Goal: Book appointment/travel/reservation

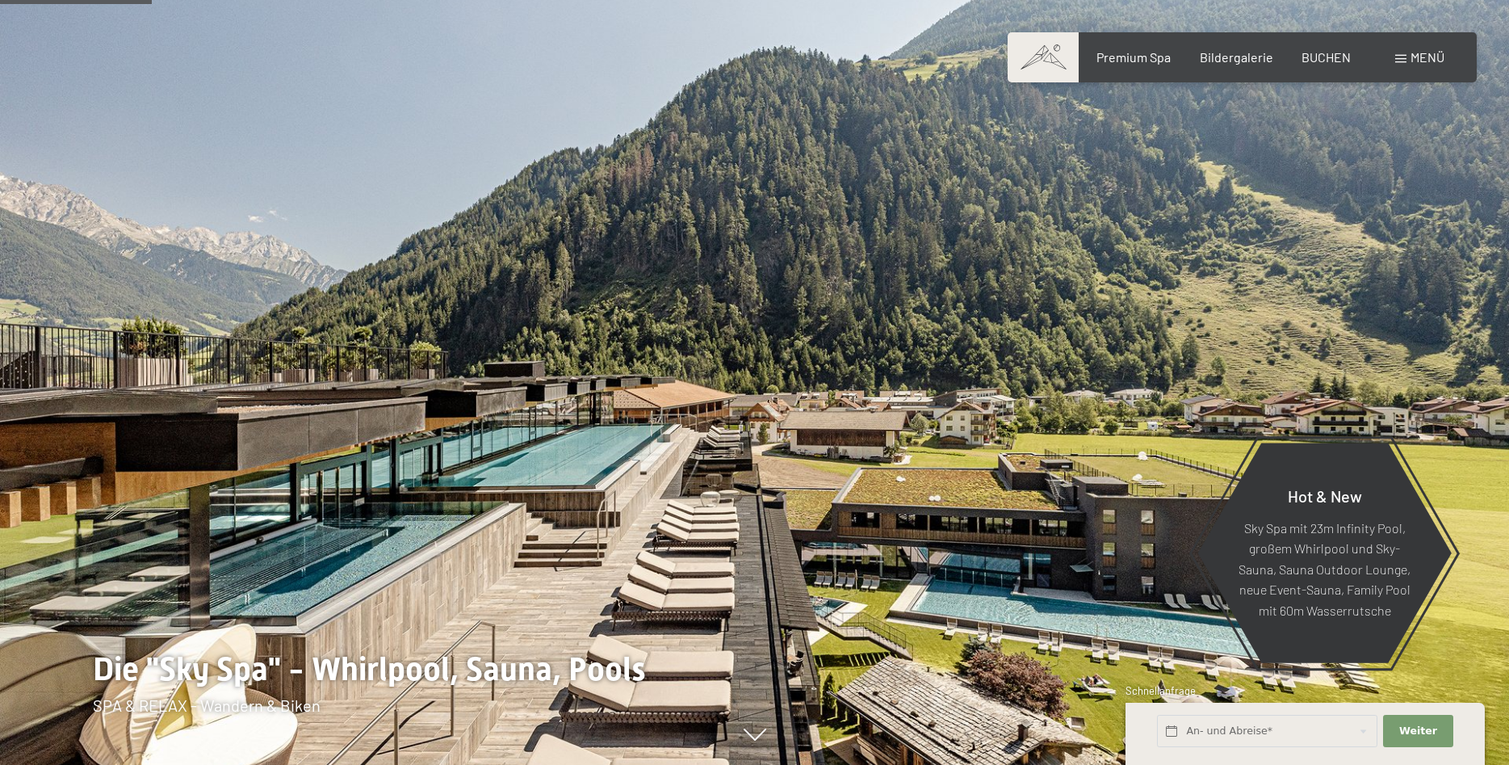
scroll to position [906, 0]
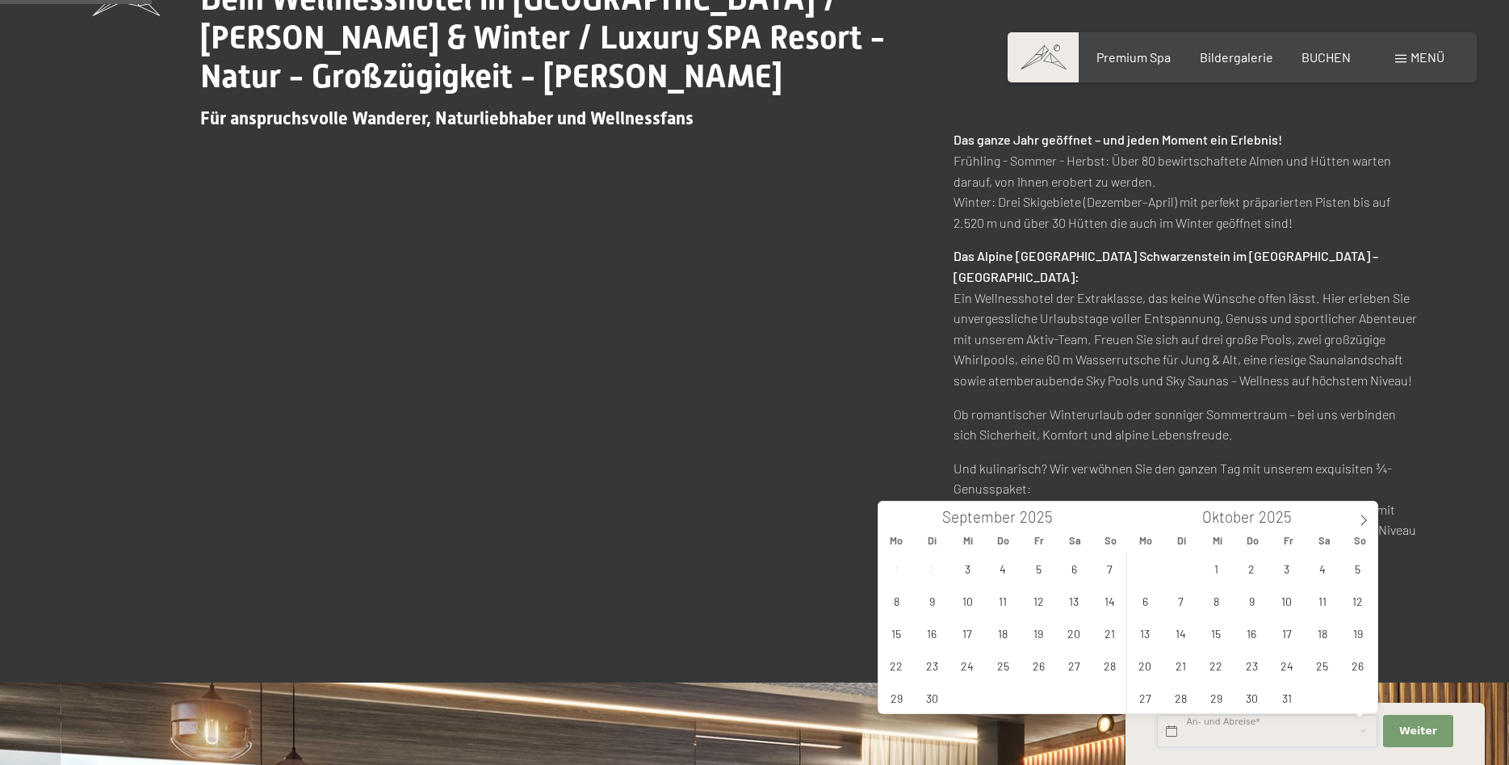
click at [1172, 734] on input "text" at bounding box center [1267, 730] width 220 height 33
click at [1108, 576] on span "7" at bounding box center [1109, 567] width 31 height 31
click at [1032, 601] on span "12" at bounding box center [1038, 599] width 31 height 31
type input "So. 07.09.2025 - Fr. 12.09.2025"
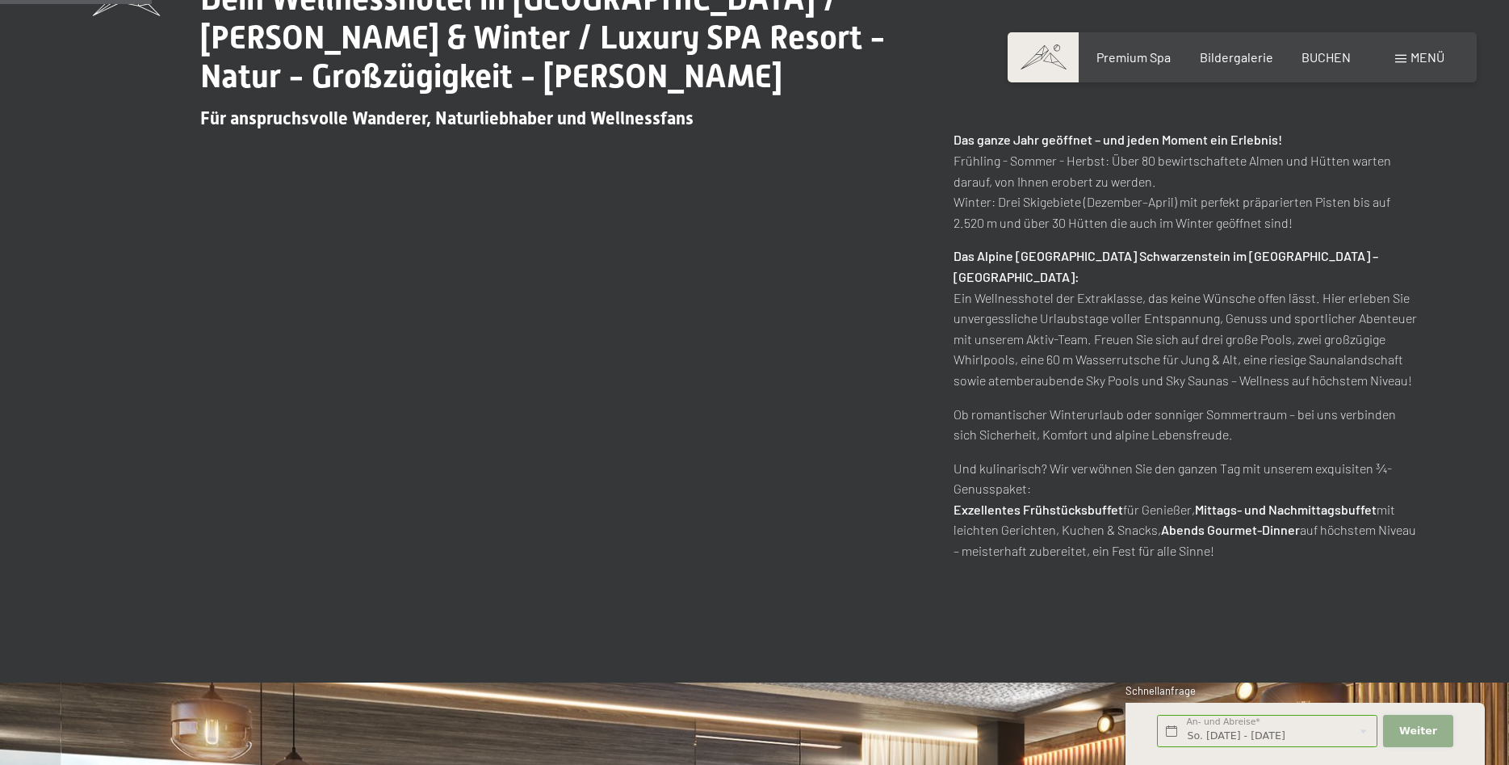
click at [1417, 723] on button "Weiter Adressfelder ausblenden" at bounding box center [1417, 730] width 69 height 33
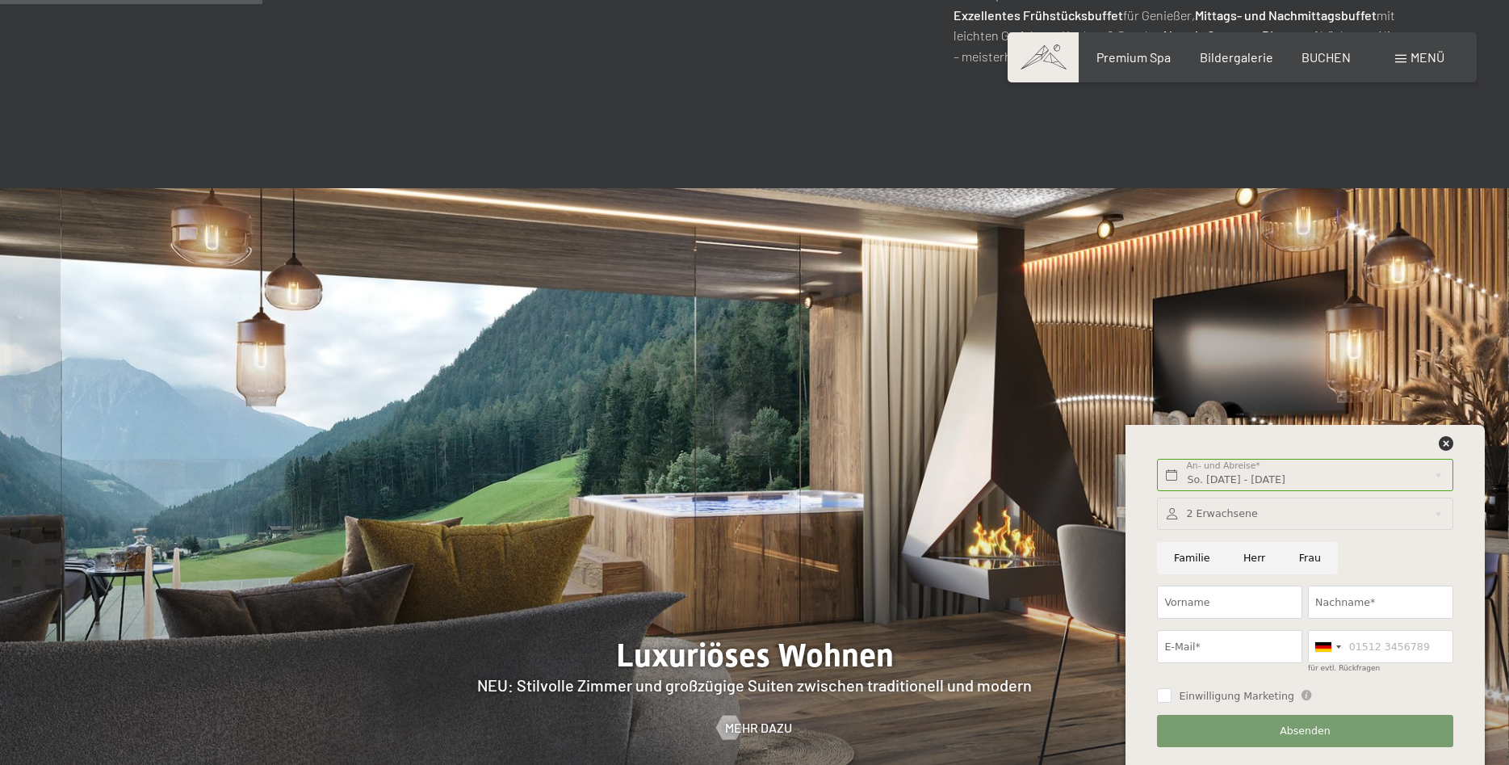
scroll to position [1812, 0]
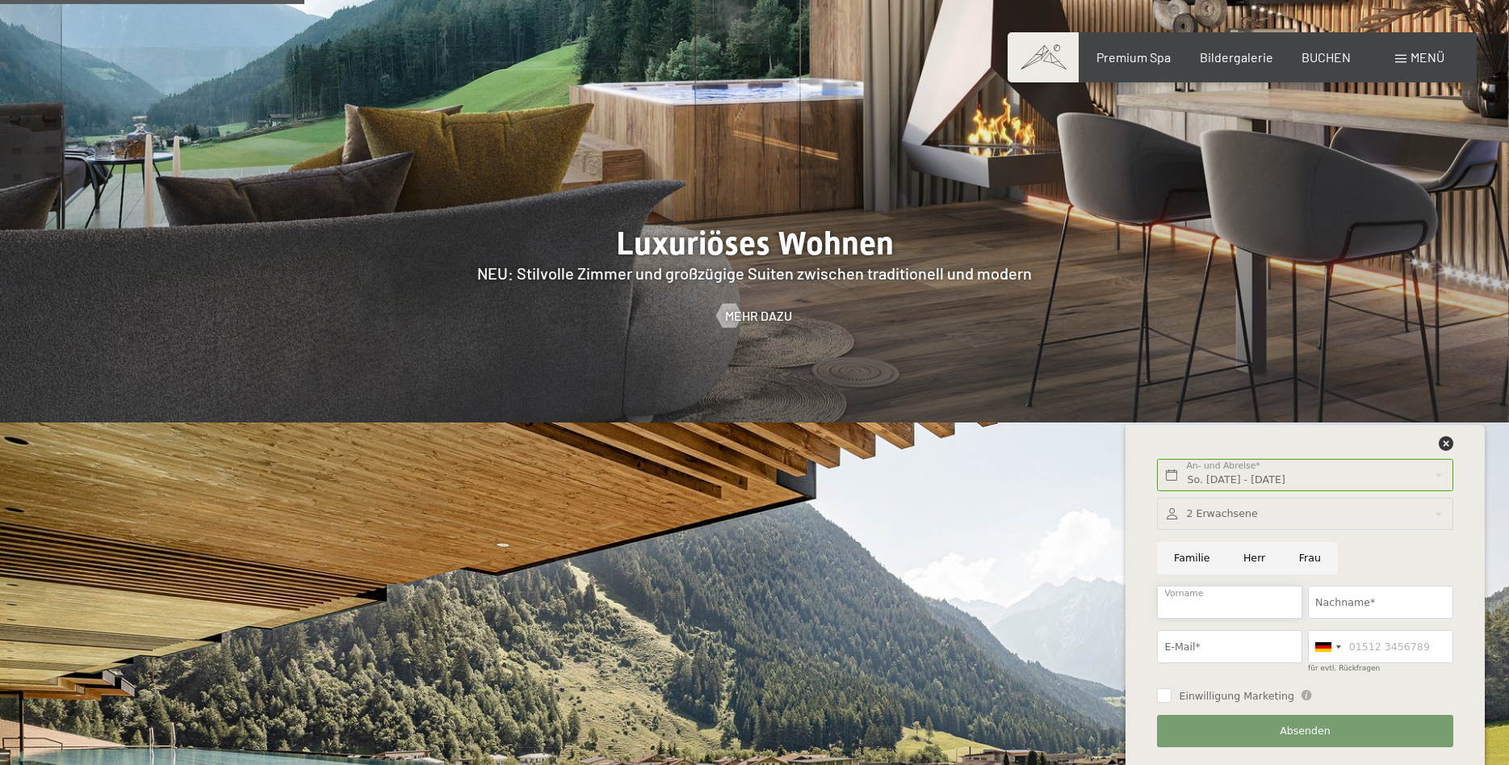
click at [1279, 598] on input "Vorname" at bounding box center [1229, 601] width 145 height 33
type input "Heide"
type input "Schäfer"
click at [1234, 647] on input "E-Mail*" at bounding box center [1229, 646] width 145 height 33
type input "hs@holzland-schaefer.de"
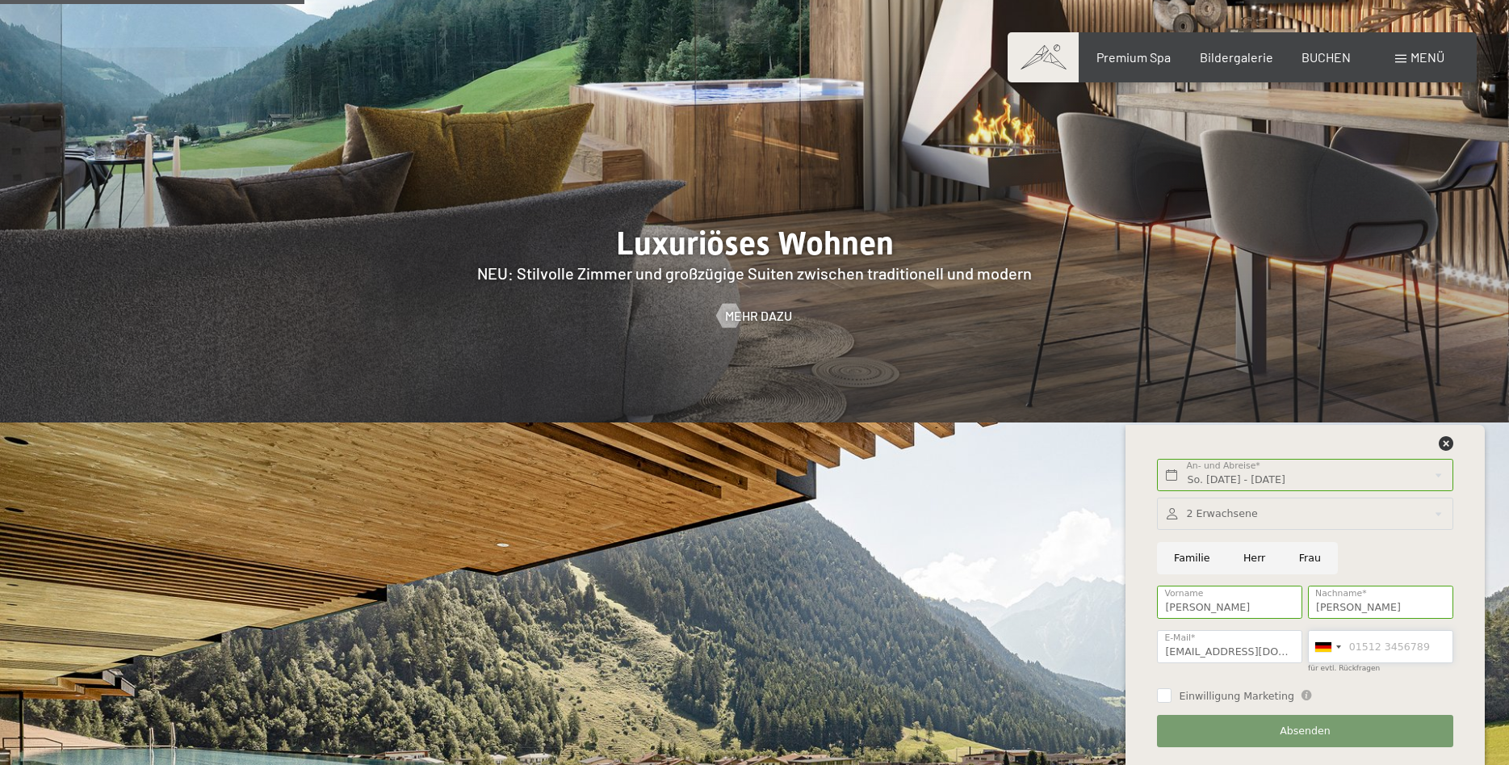
click at [1432, 641] on input "für evtl. Rückfragen" at bounding box center [1380, 646] width 145 height 33
click at [1436, 642] on input "für evtl. Rückfragen" at bounding box center [1380, 646] width 145 height 33
drag, startPoint x: 1436, startPoint y: 642, endPoint x: 1322, endPoint y: 643, distance: 114.6
click at [1322, 643] on input "für evtl. Rückfragen" at bounding box center [1380, 646] width 145 height 33
click at [1425, 641] on input "für evtl. Rückfragen" at bounding box center [1380, 646] width 145 height 33
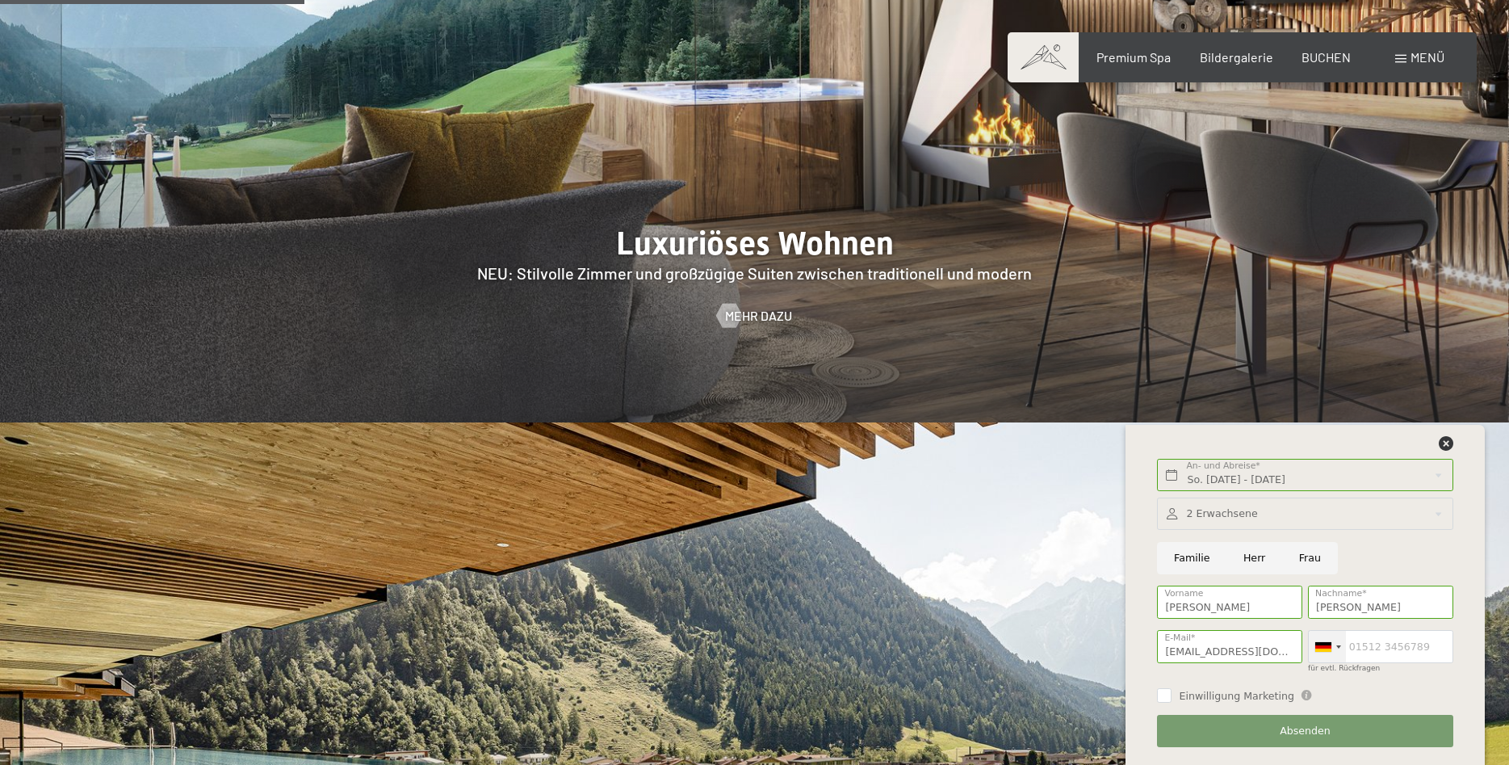
click at [1329, 648] on div at bounding box center [1323, 647] width 16 height 10
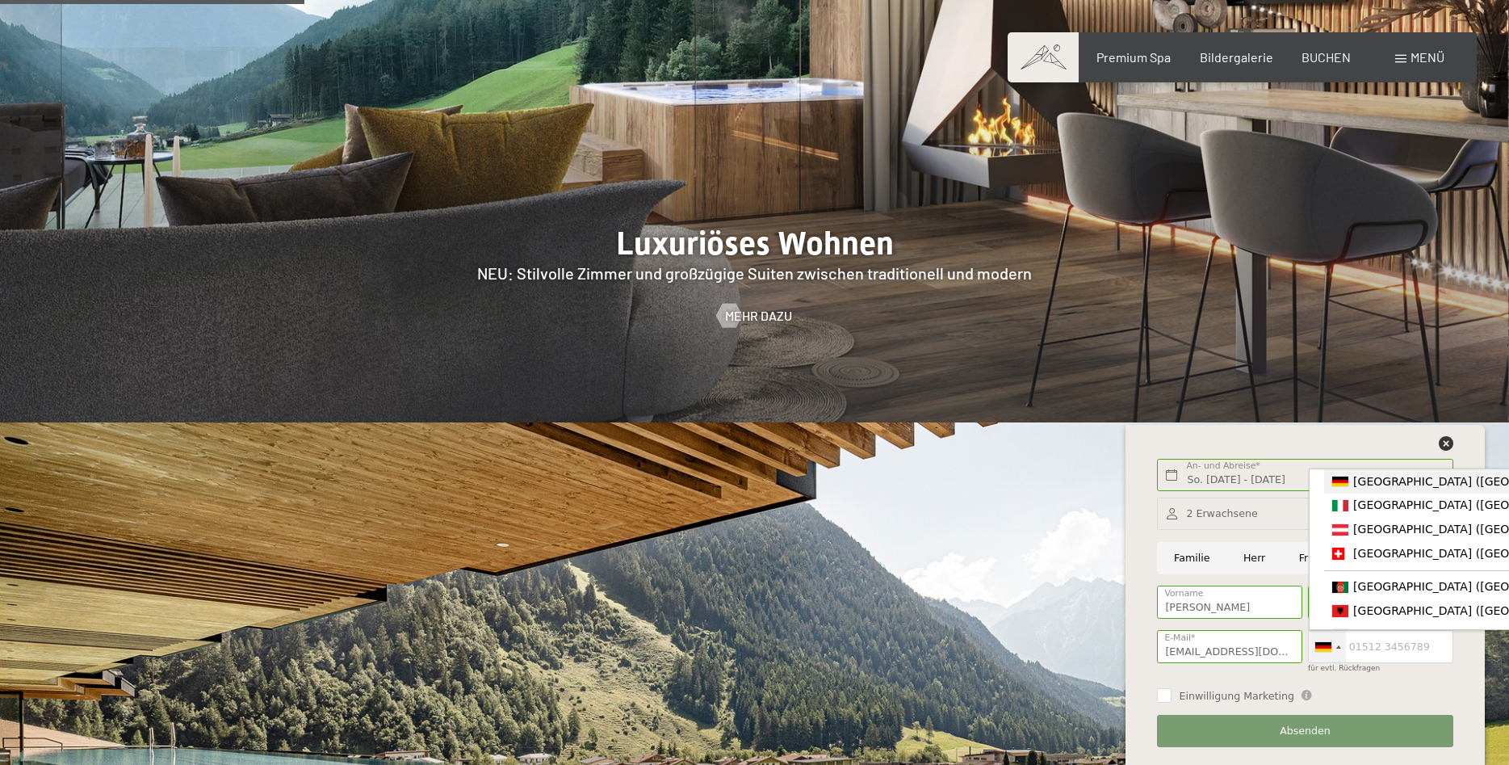
click at [1372, 477] on span "[GEOGRAPHIC_DATA] ([GEOGRAPHIC_DATA])" at bounding box center [1478, 481] width 250 height 13
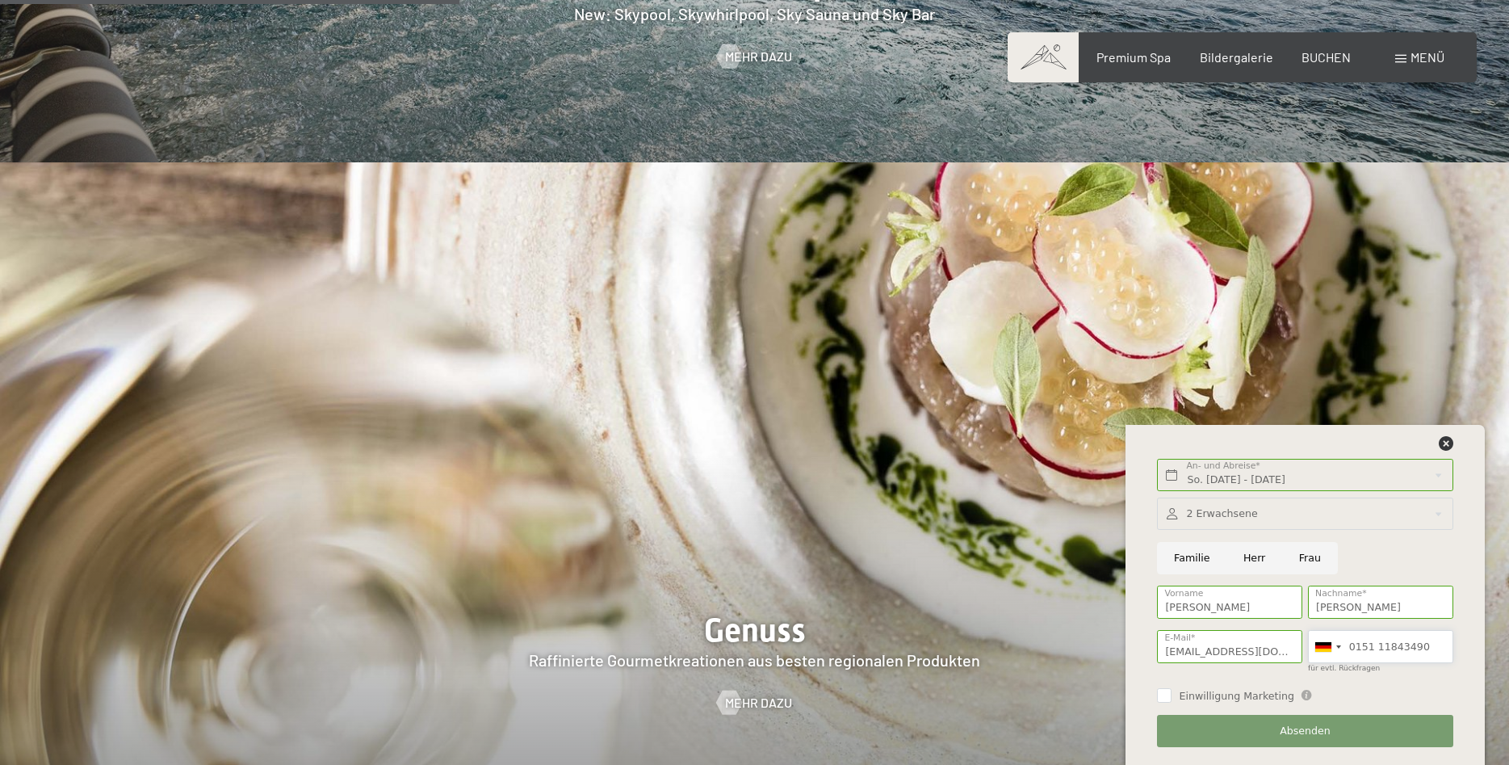
scroll to position [3211, 0]
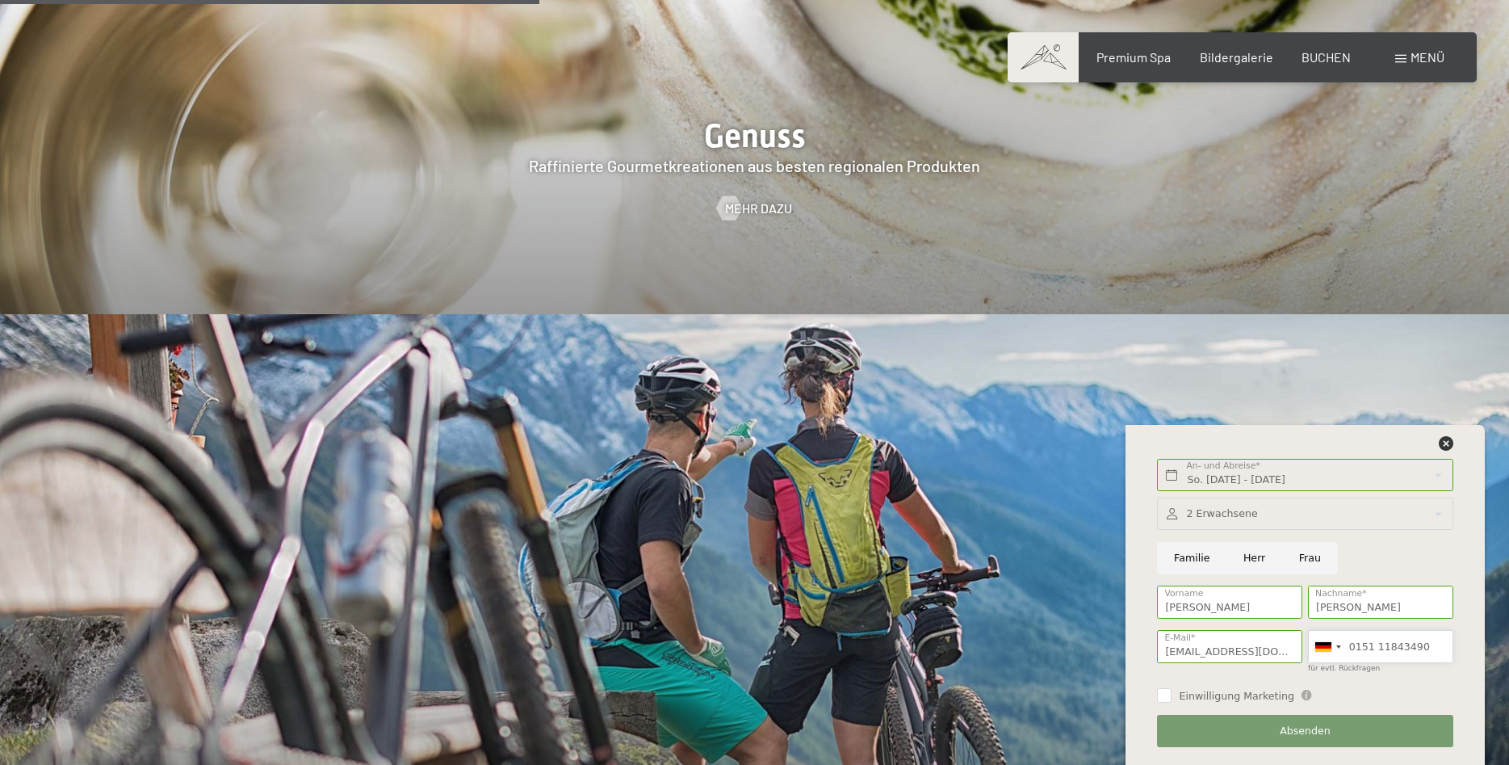
type input "0151 11843490"
click at [1355, 727] on button "Absenden" at bounding box center [1304, 730] width 295 height 33
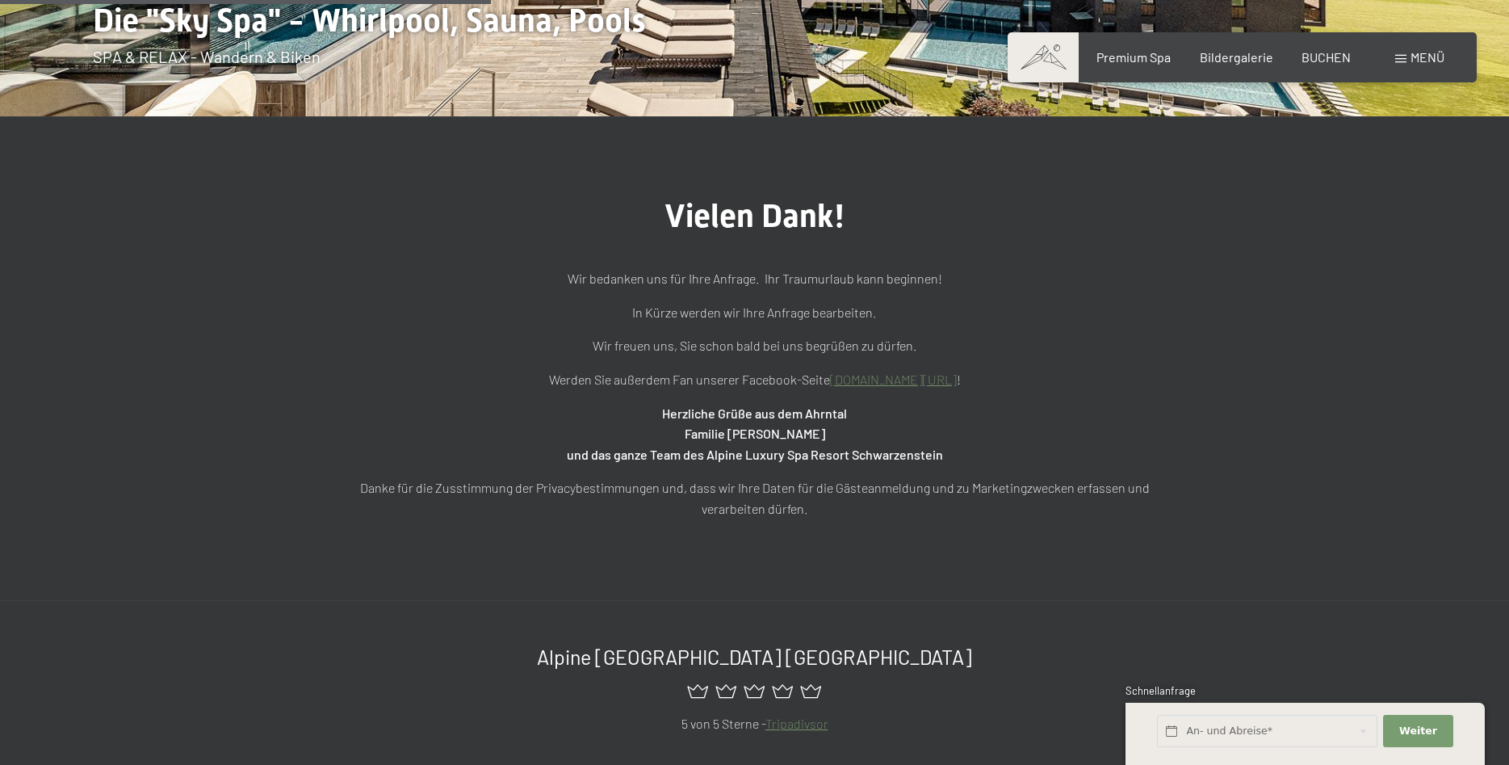
scroll to position [494, 0]
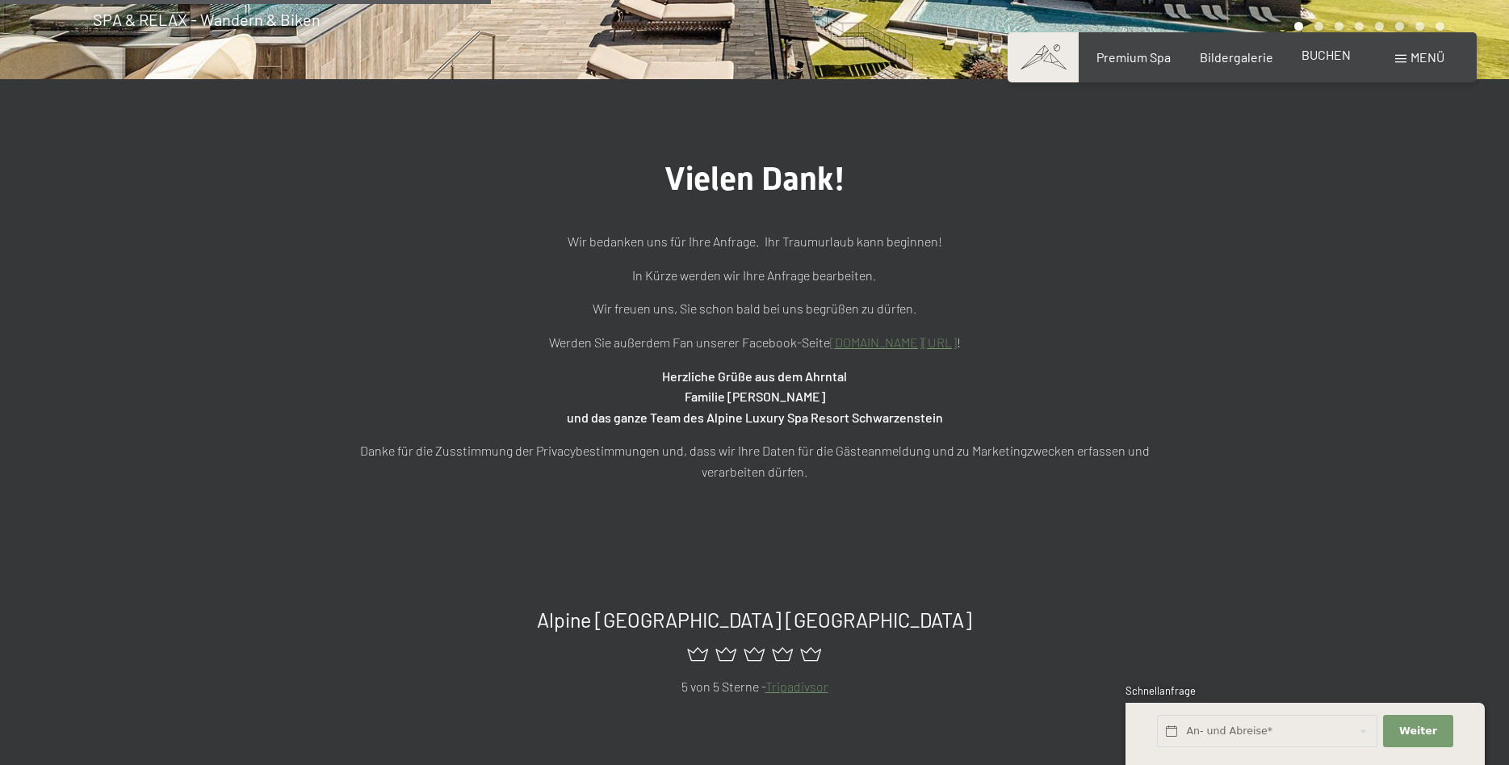
click at [1328, 51] on span "BUCHEN" at bounding box center [1325, 54] width 49 height 15
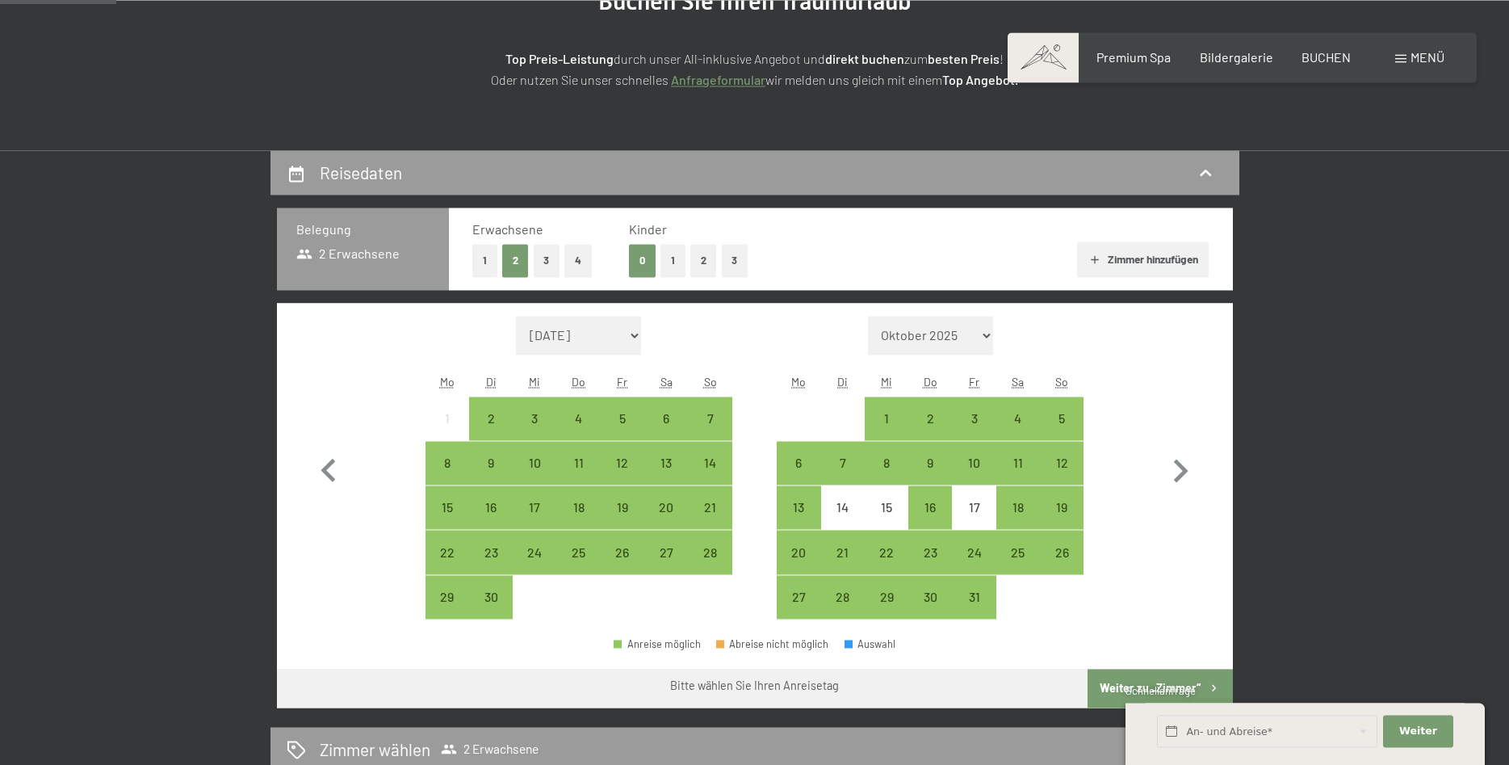
scroll to position [494, 0]
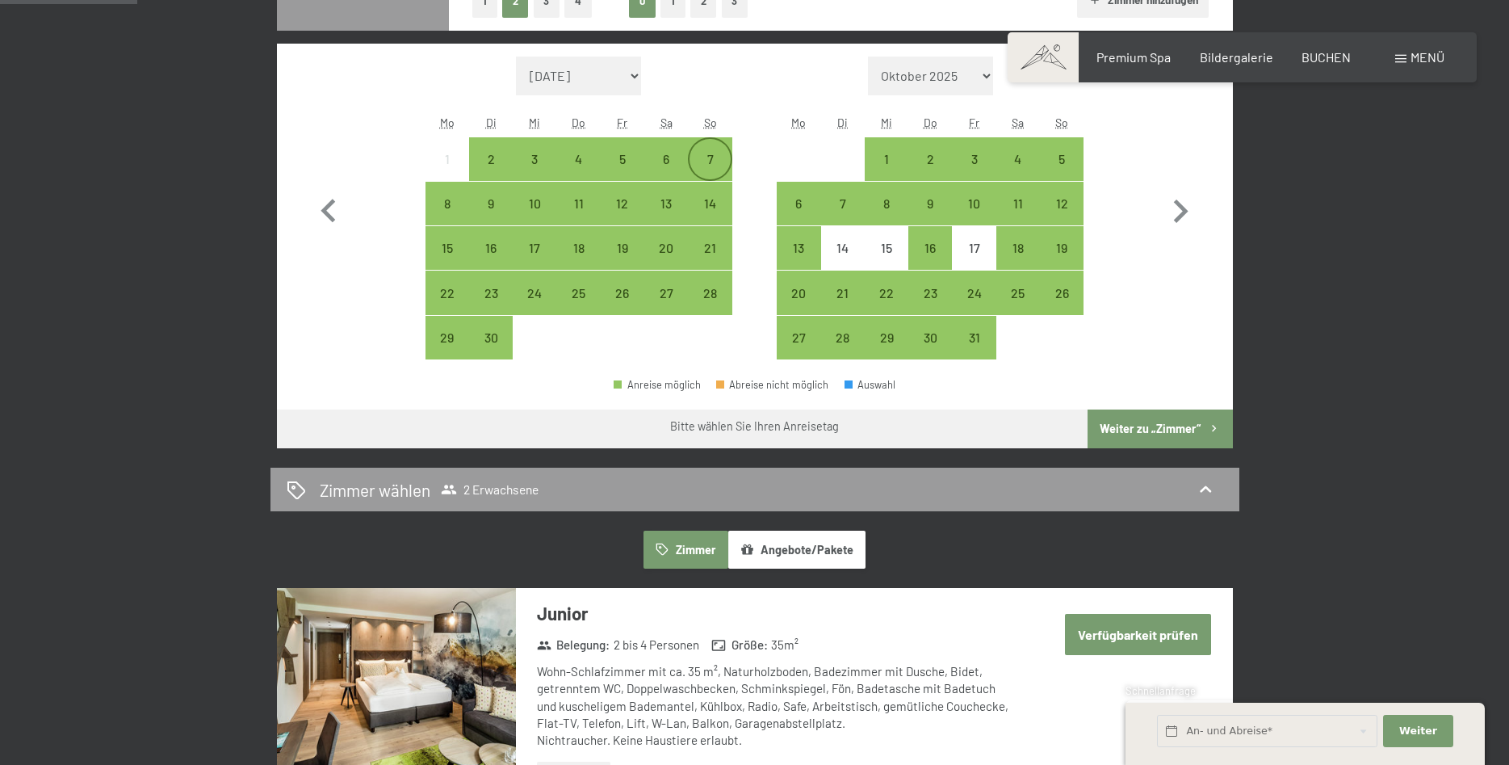
click at [717, 150] on div "7" at bounding box center [709, 159] width 40 height 40
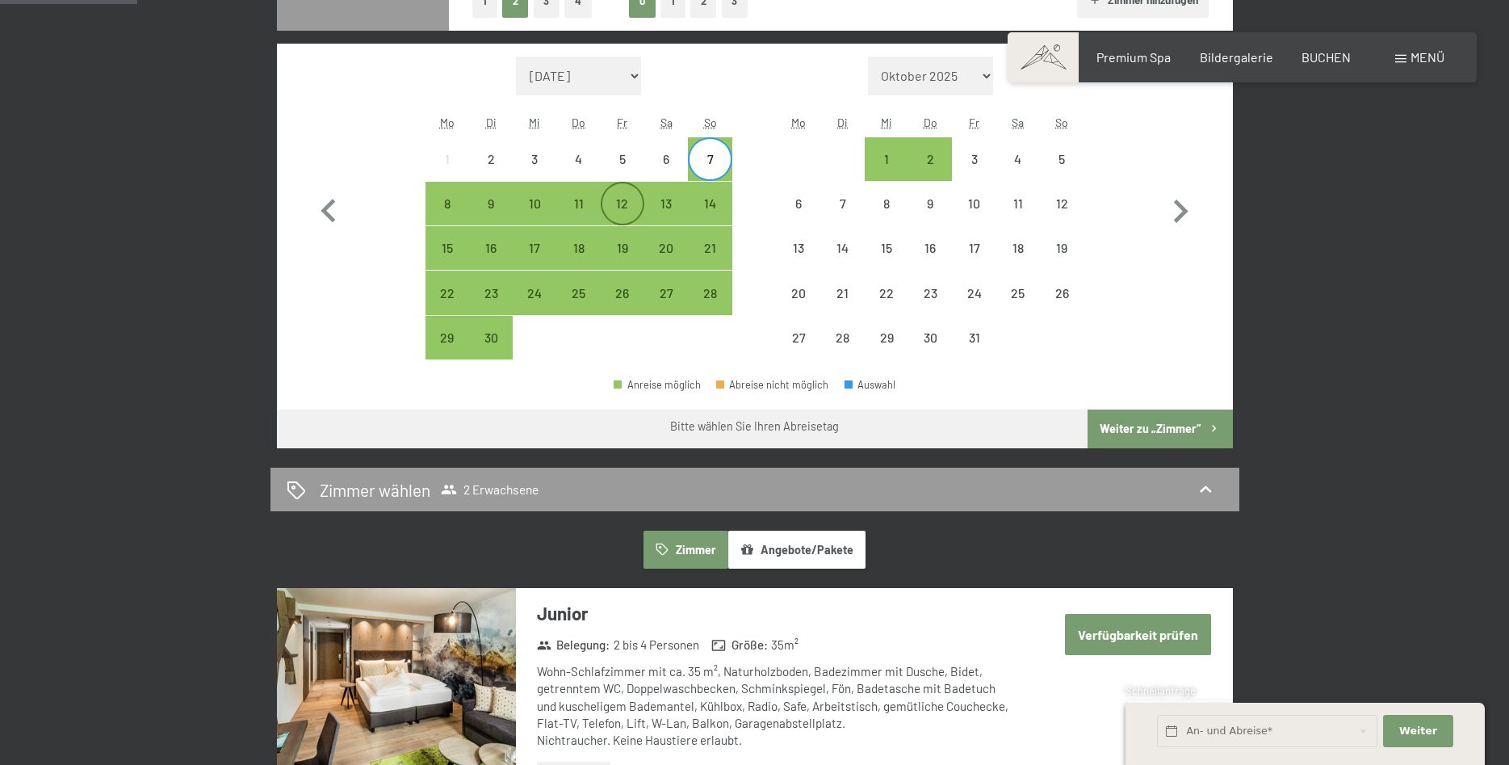
click at [622, 207] on div "12" at bounding box center [622, 217] width 40 height 40
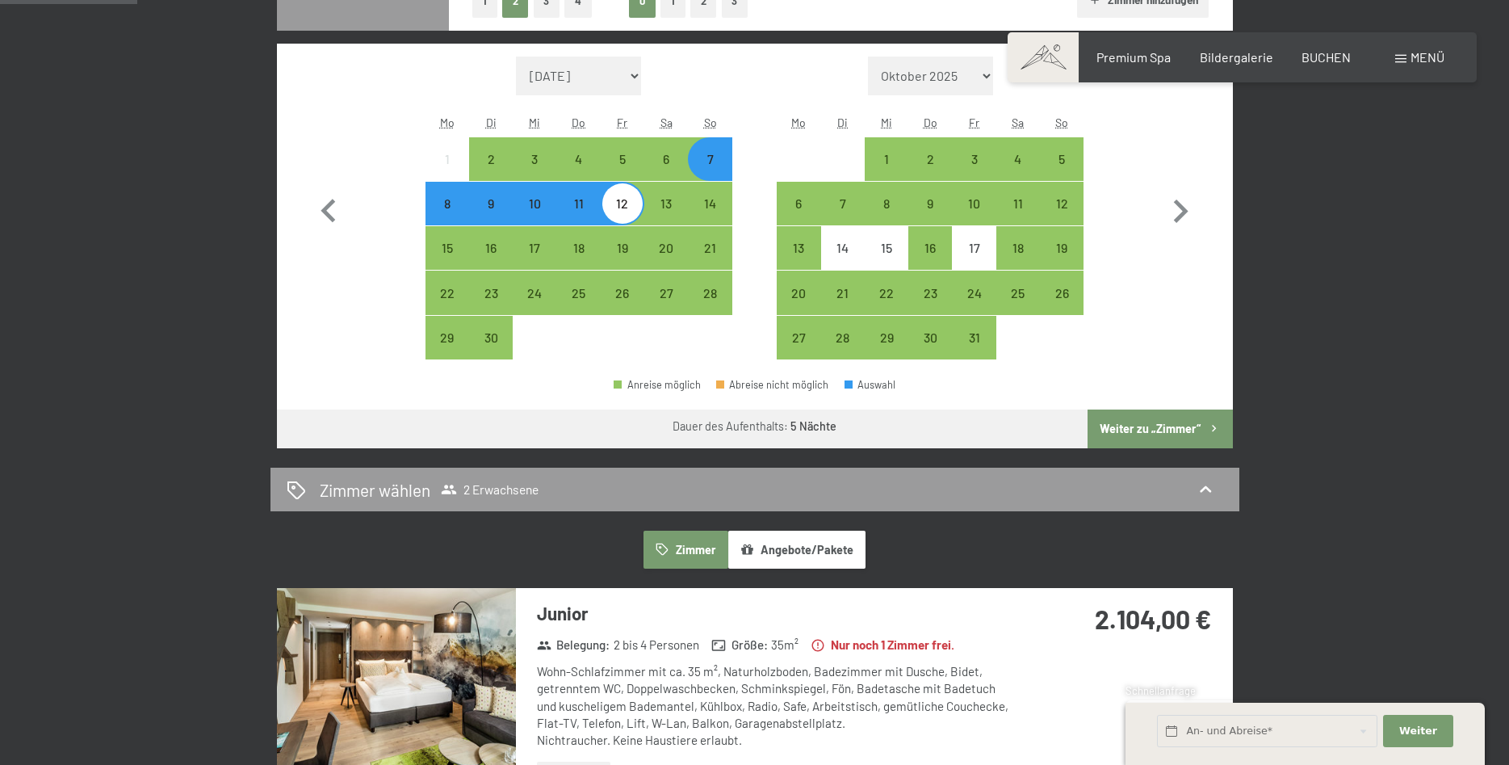
click at [1104, 425] on button "Weiter zu „Zimmer“" at bounding box center [1159, 428] width 145 height 39
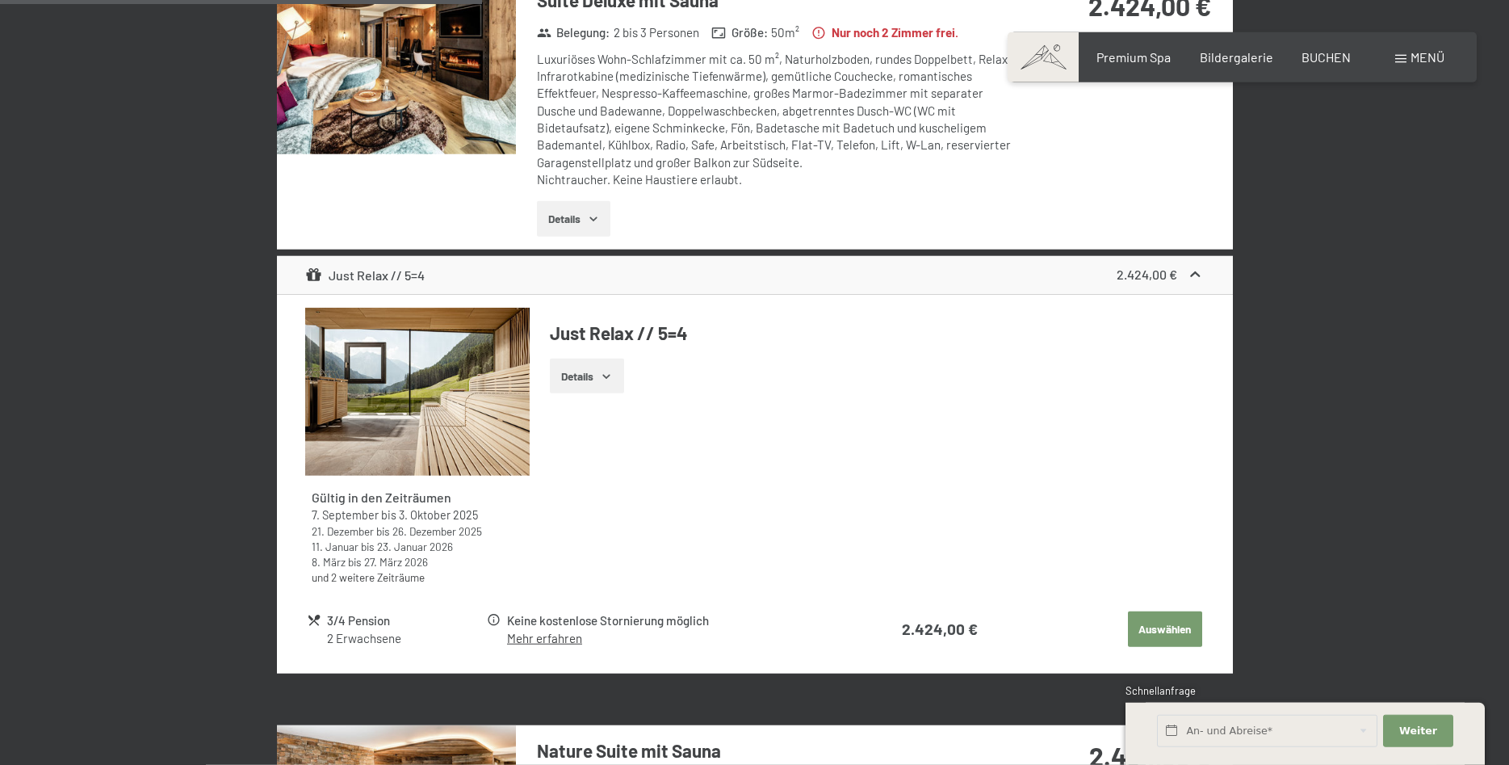
scroll to position [1126, 0]
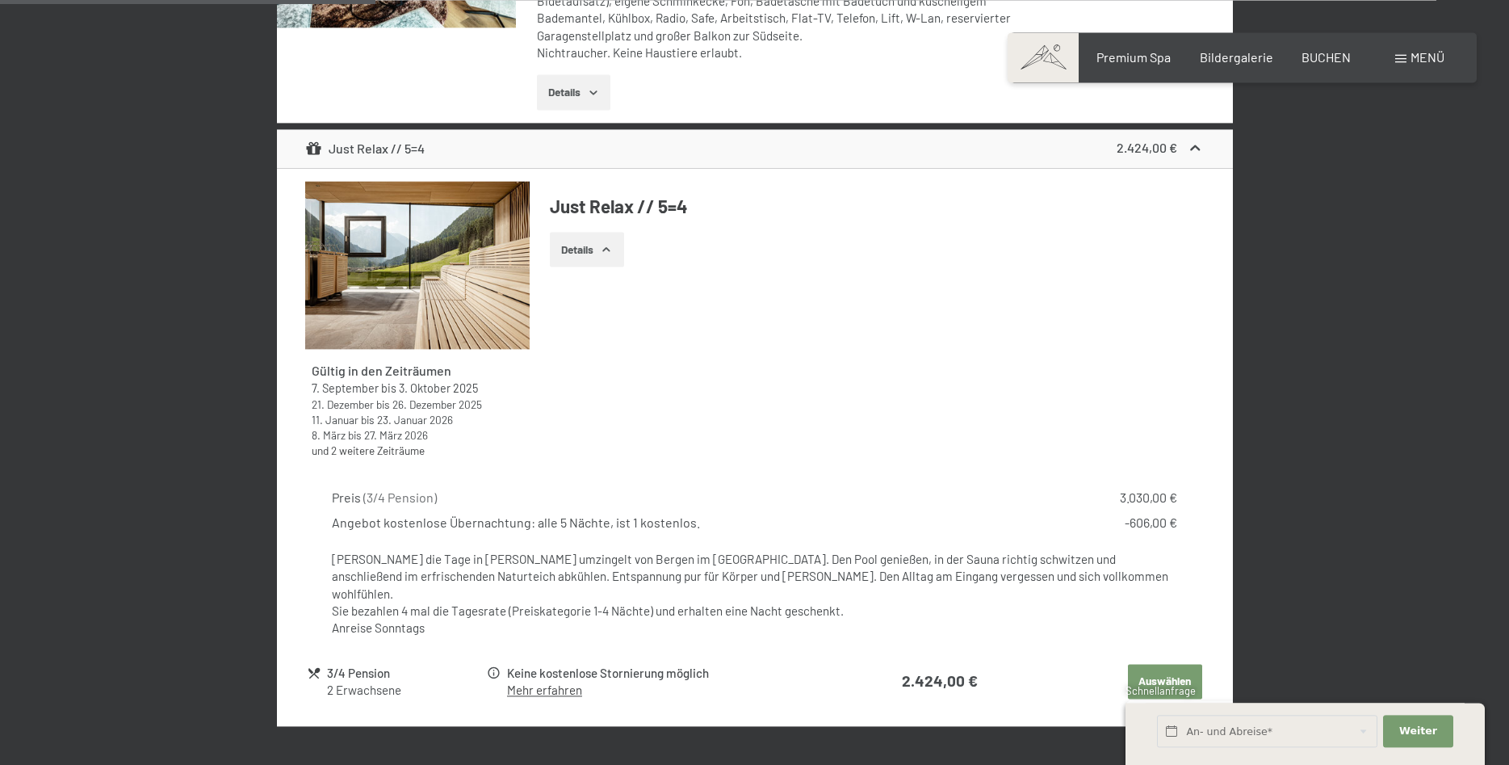
scroll to position [1209, 0]
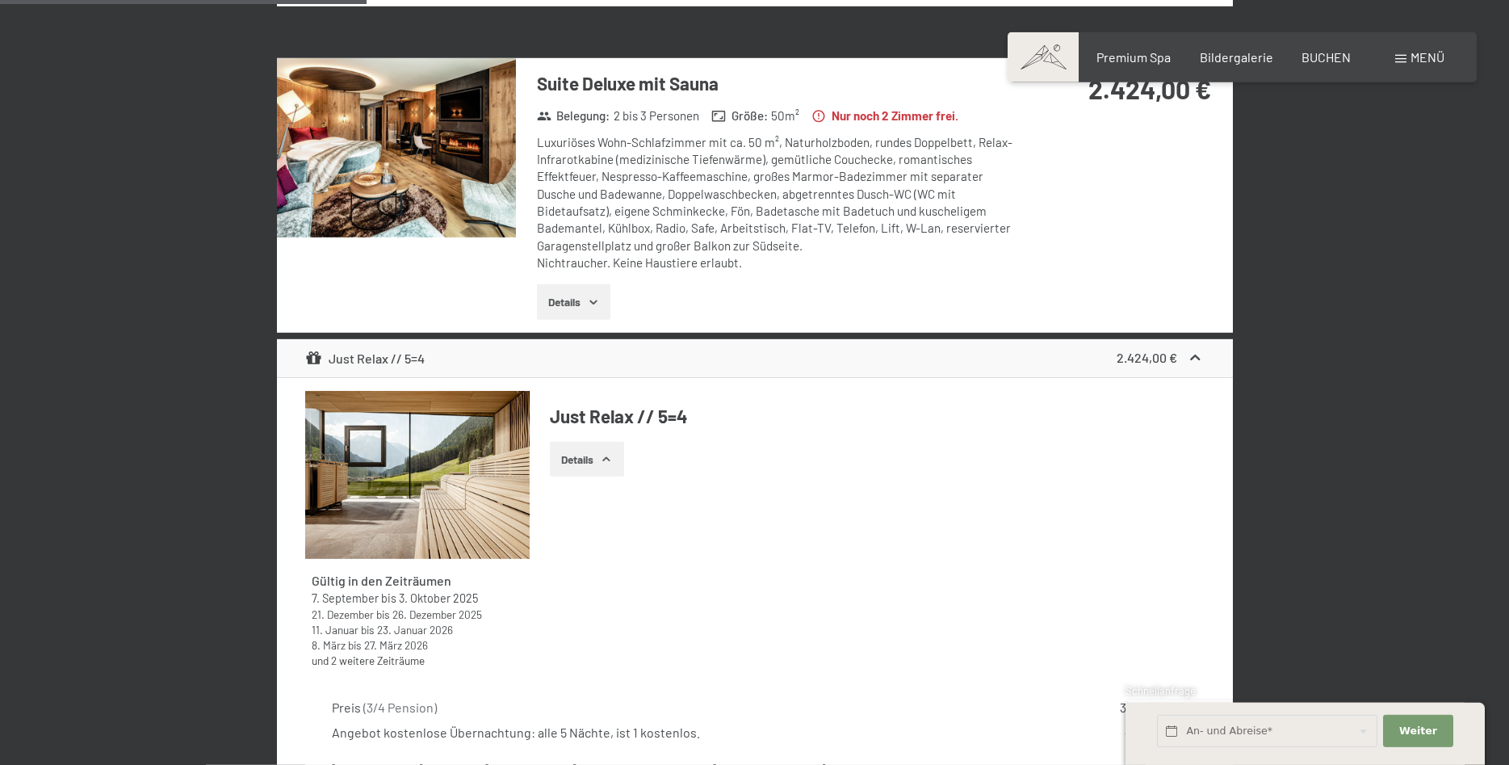
click at [568, 463] on button "Details" at bounding box center [586, 460] width 73 height 36
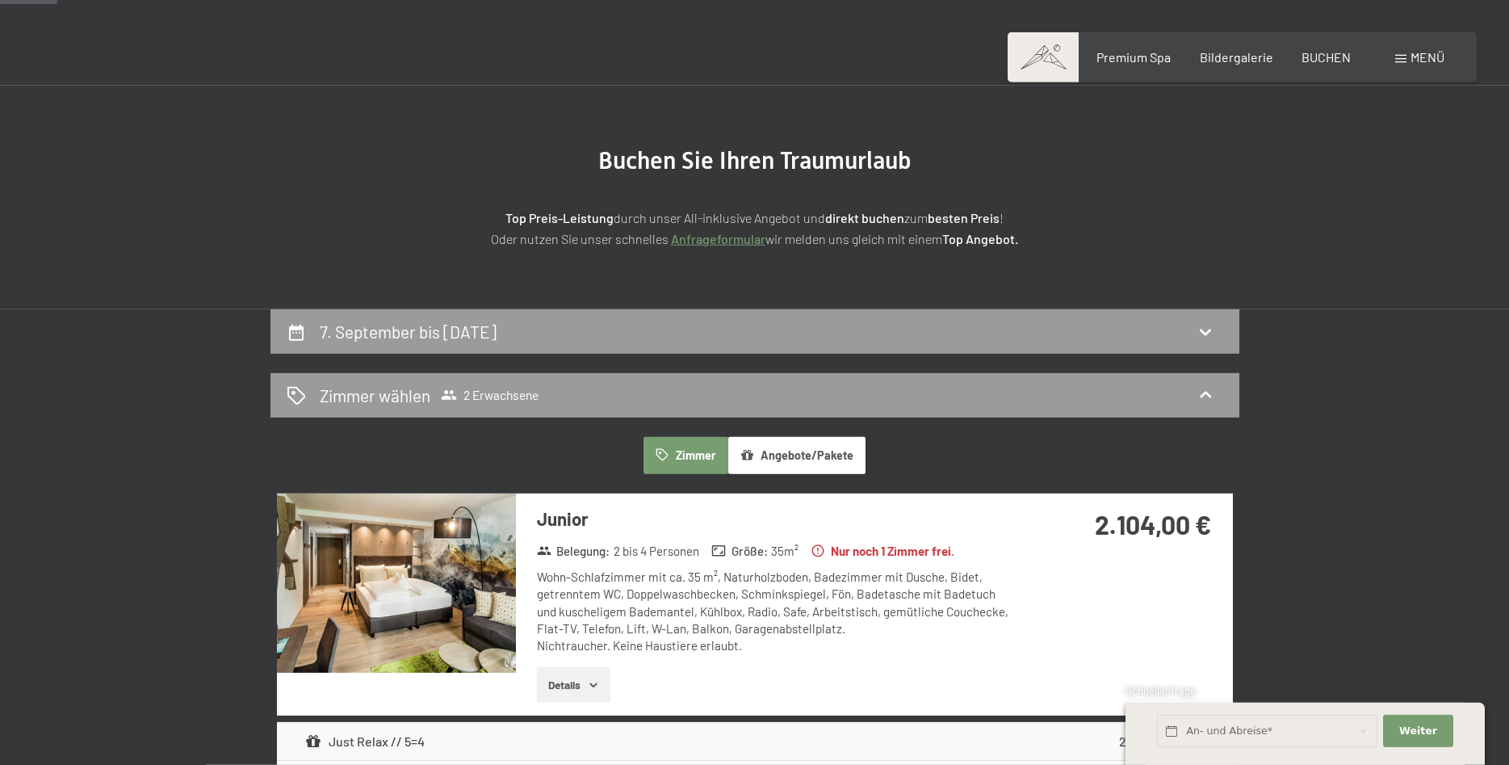
scroll to position [56, 0]
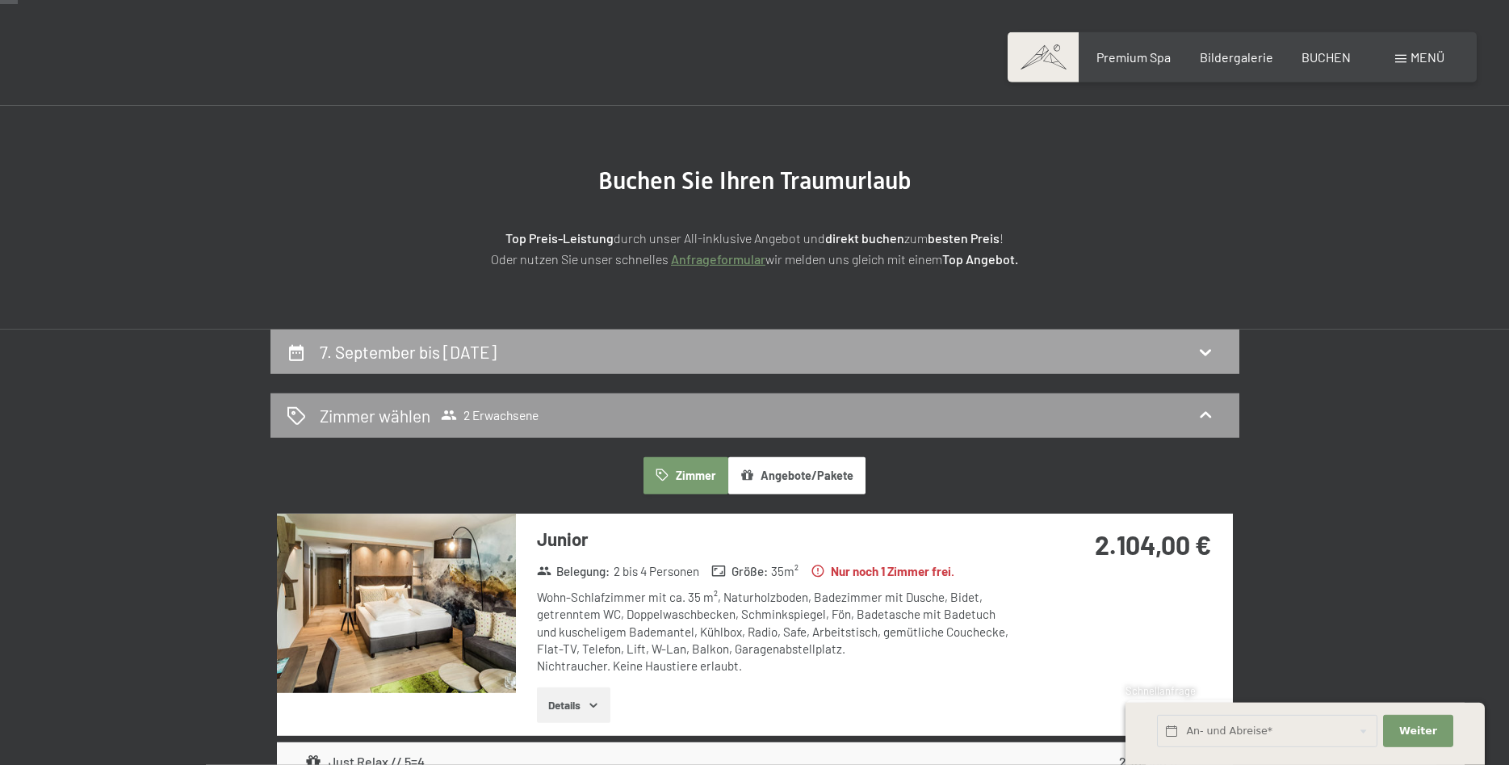
click at [287, 350] on icon at bounding box center [296, 352] width 19 height 19
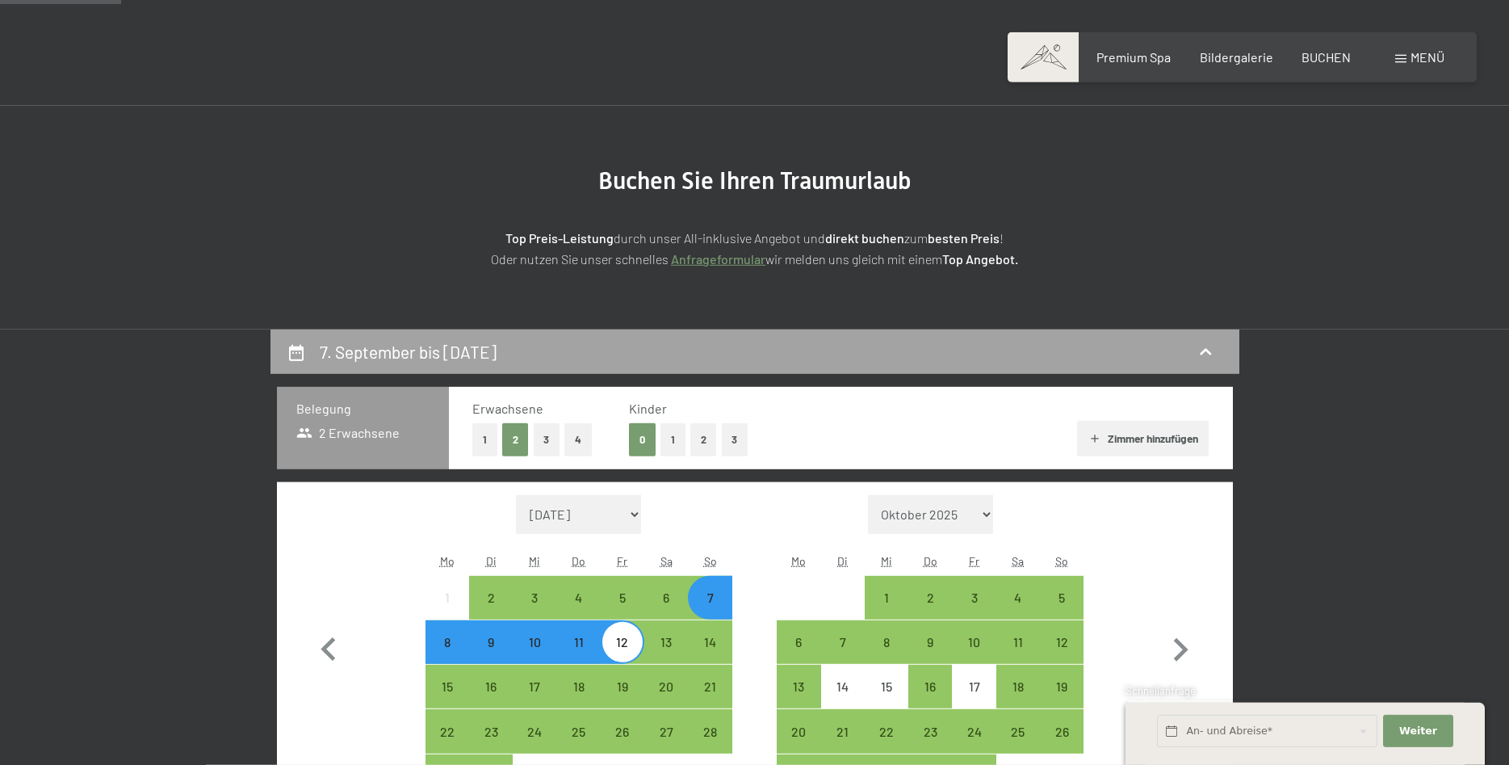
scroll to position [385, 0]
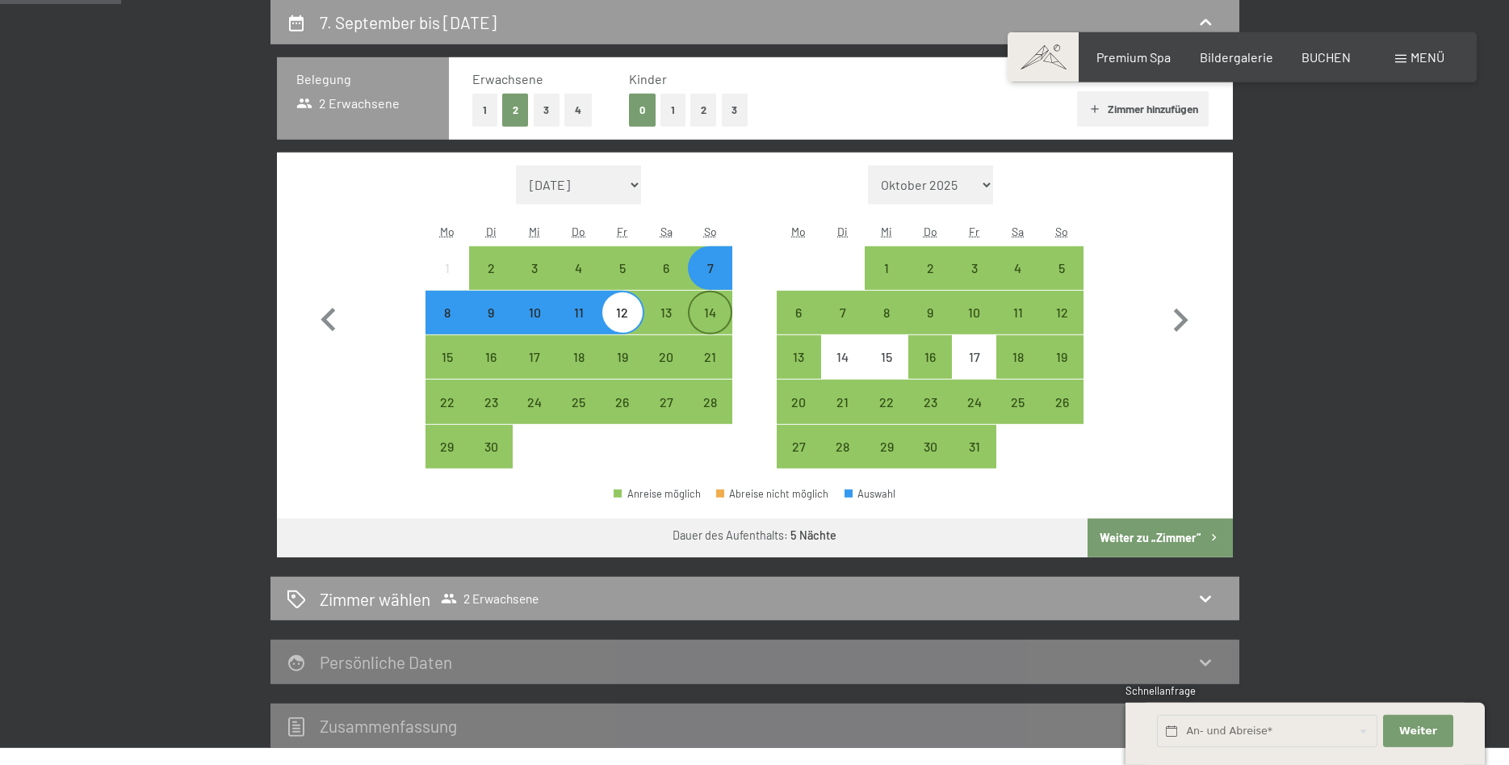
click at [709, 314] on div "14" at bounding box center [709, 326] width 40 height 40
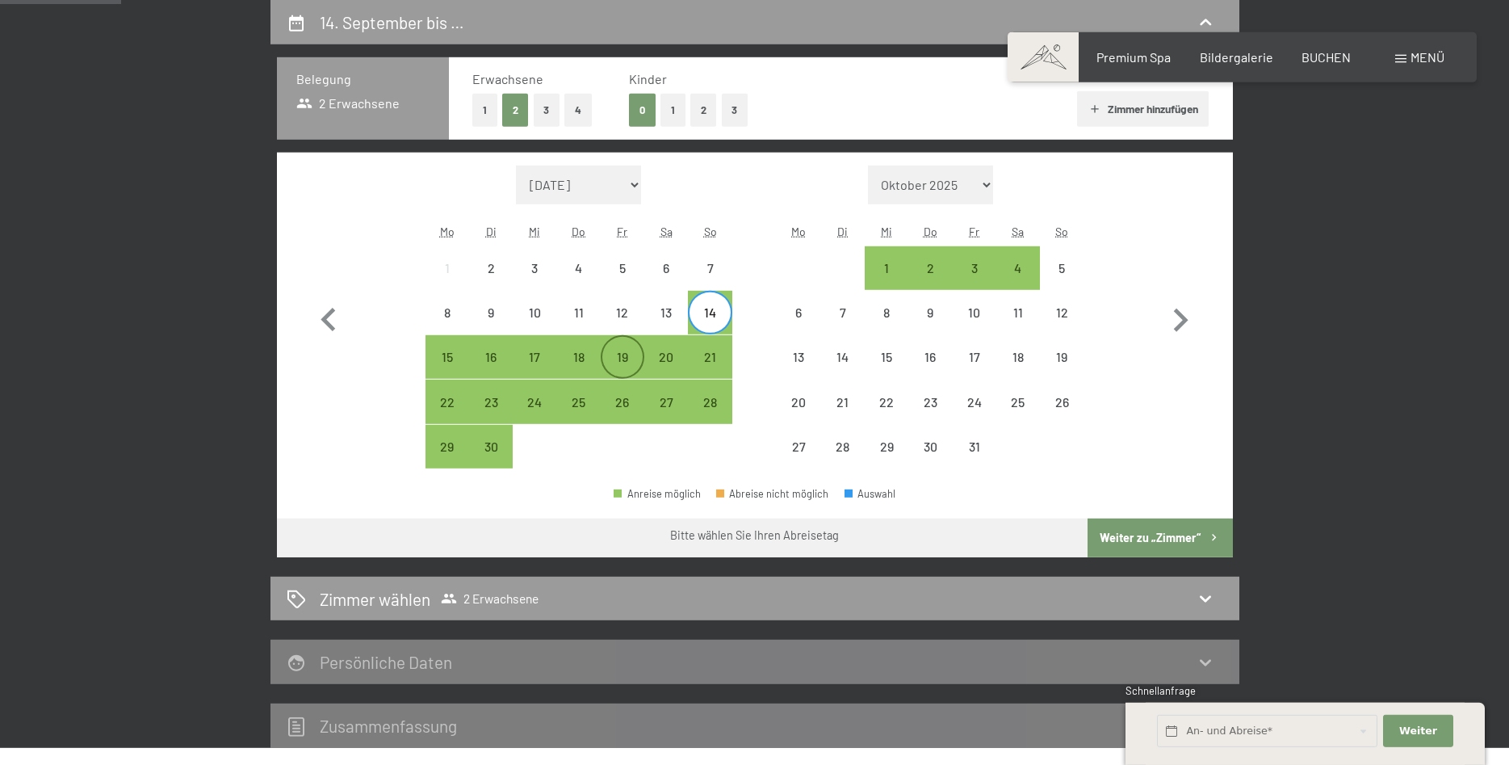
click at [628, 360] on div "19" at bounding box center [622, 370] width 40 height 40
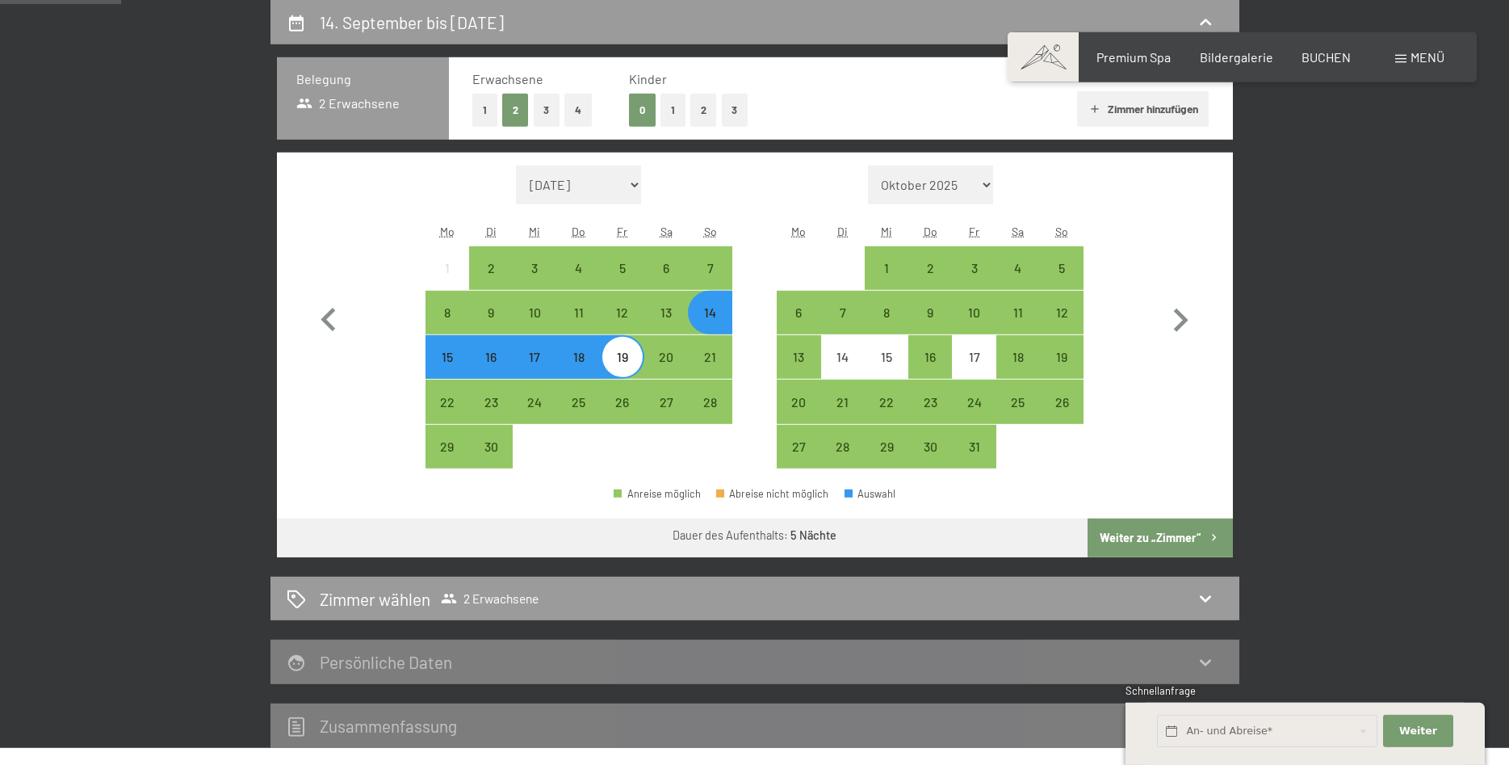
click at [1129, 534] on button "Weiter zu „Zimmer“" at bounding box center [1159, 537] width 145 height 39
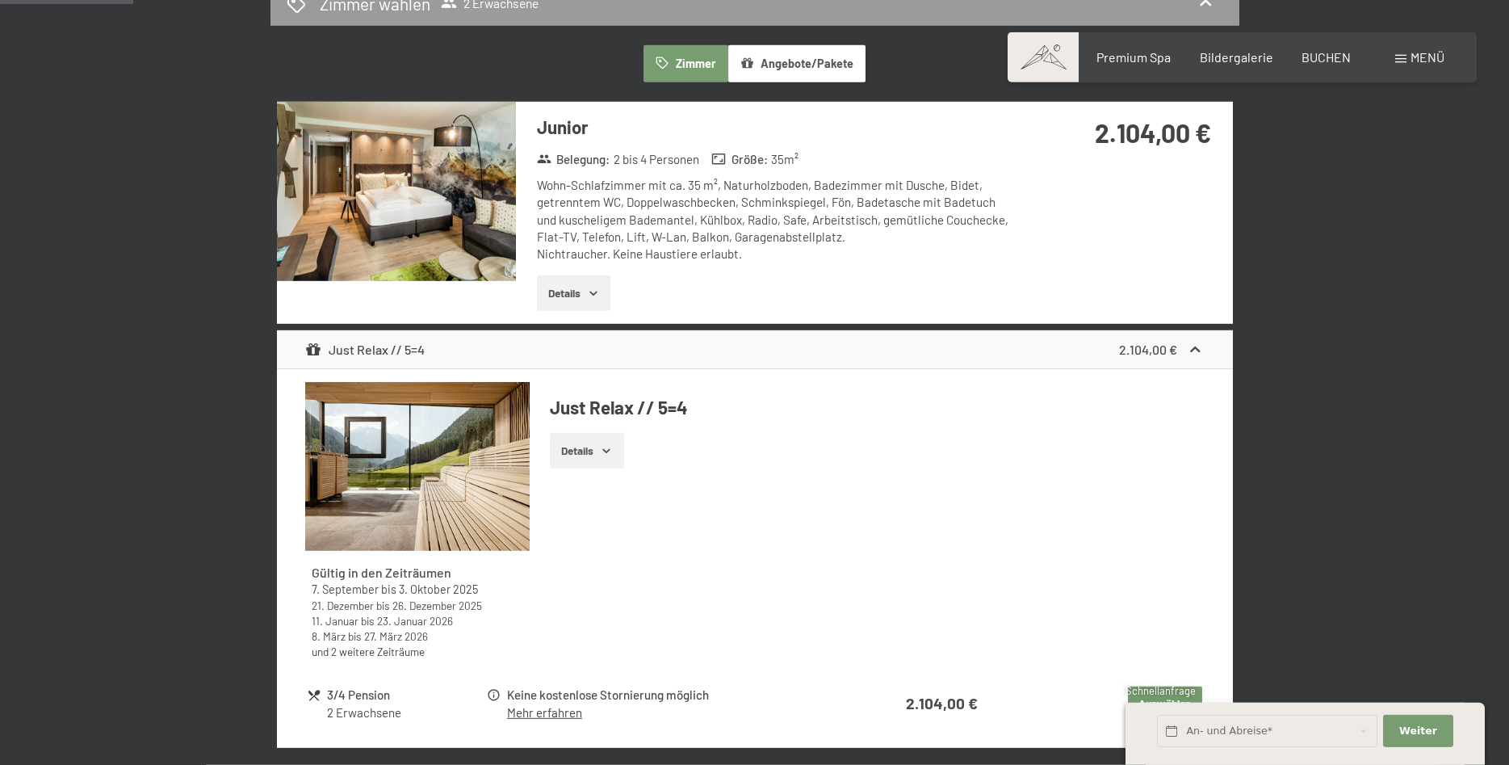
scroll to position [879, 0]
